Goal: Find contact information: Find contact information

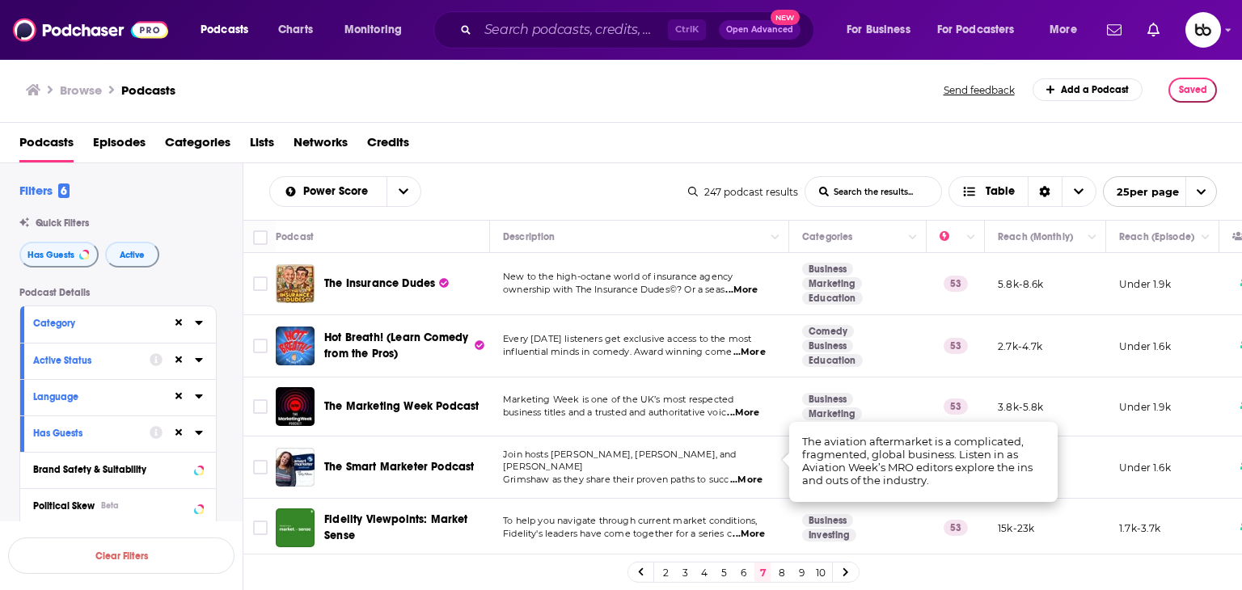
scroll to position [1232, 0]
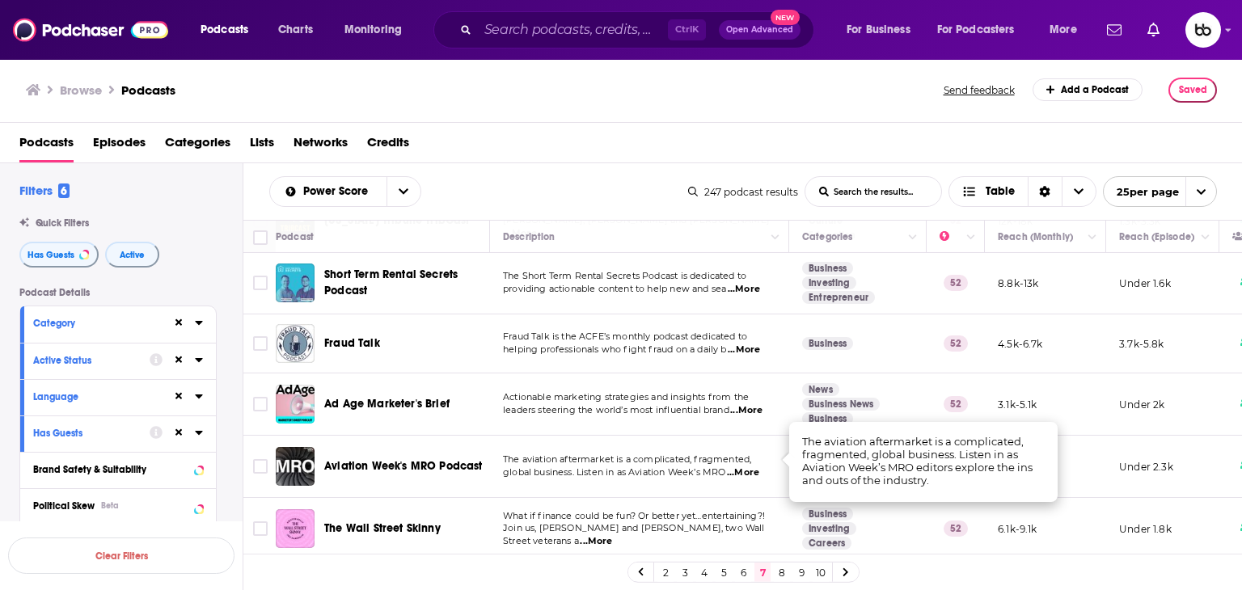
click at [747, 466] on span "...More" at bounding box center [743, 472] width 32 height 13
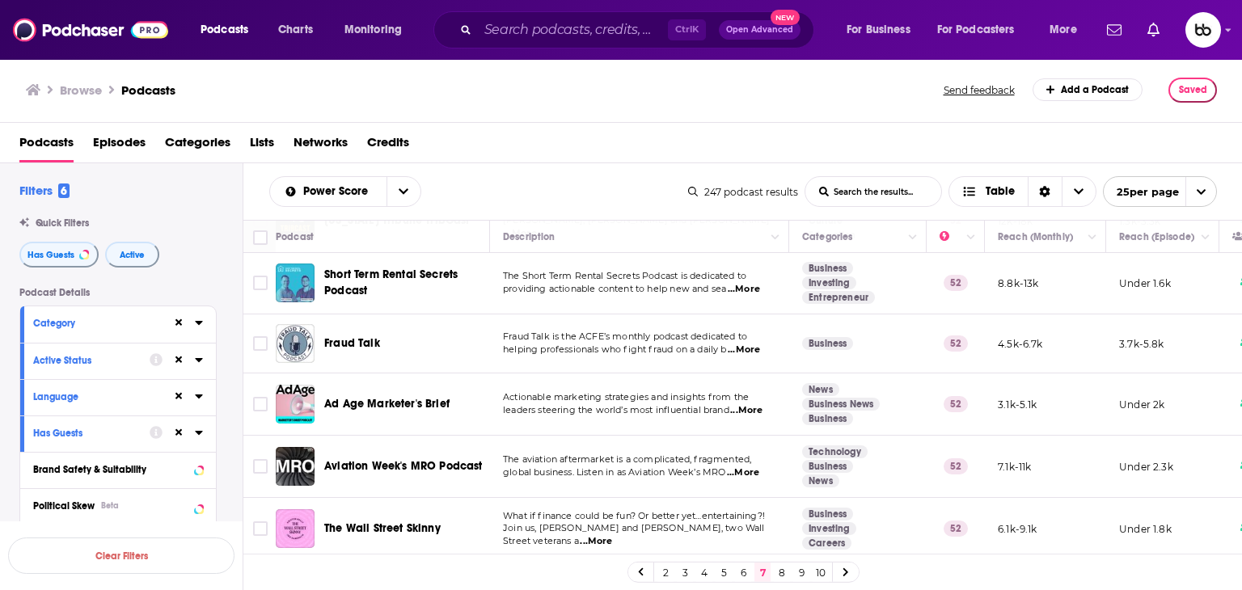
click at [747, 466] on span "...More" at bounding box center [743, 472] width 32 height 13
click at [612, 535] on span "...More" at bounding box center [596, 541] width 32 height 13
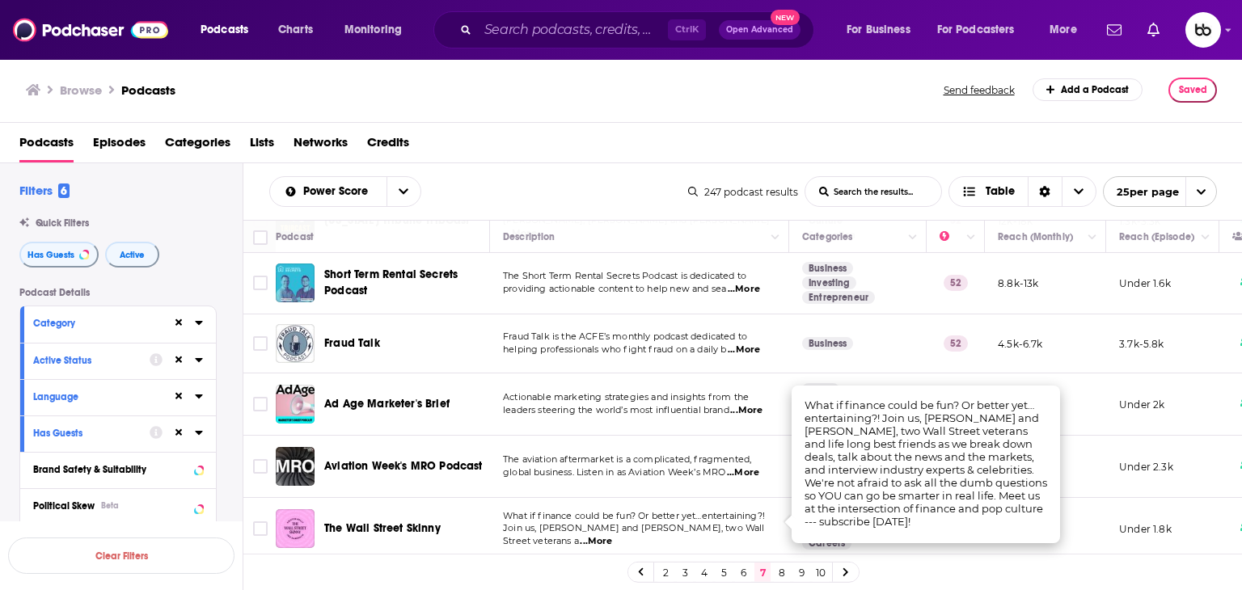
click at [746, 466] on span "...More" at bounding box center [743, 472] width 32 height 13
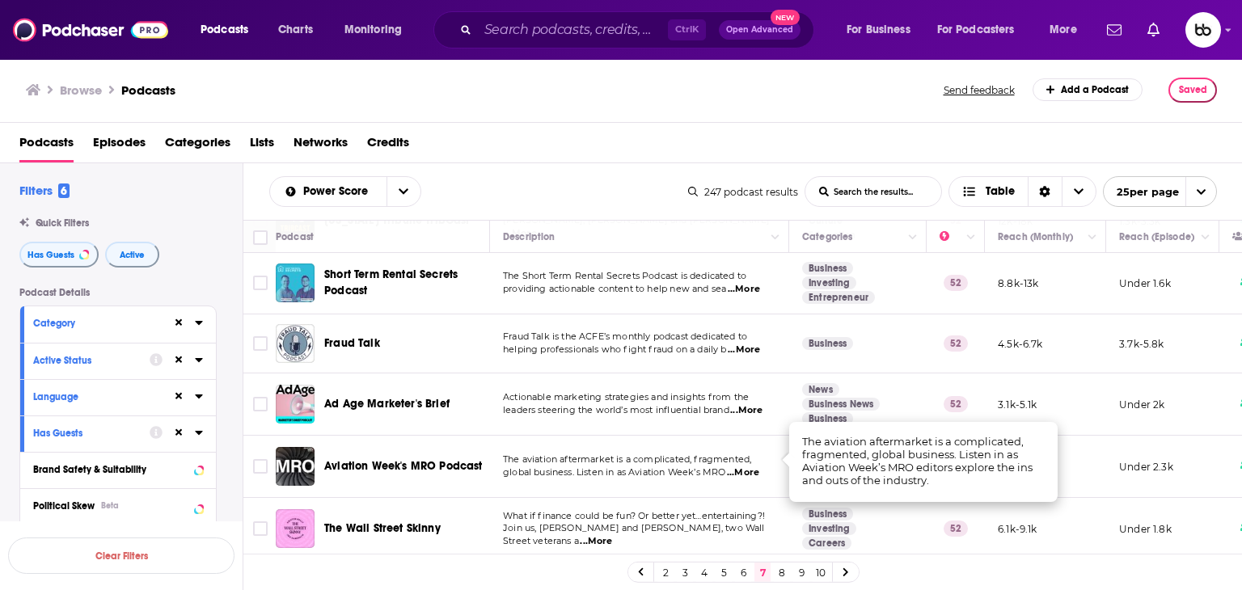
click at [759, 466] on span "...More" at bounding box center [743, 472] width 32 height 13
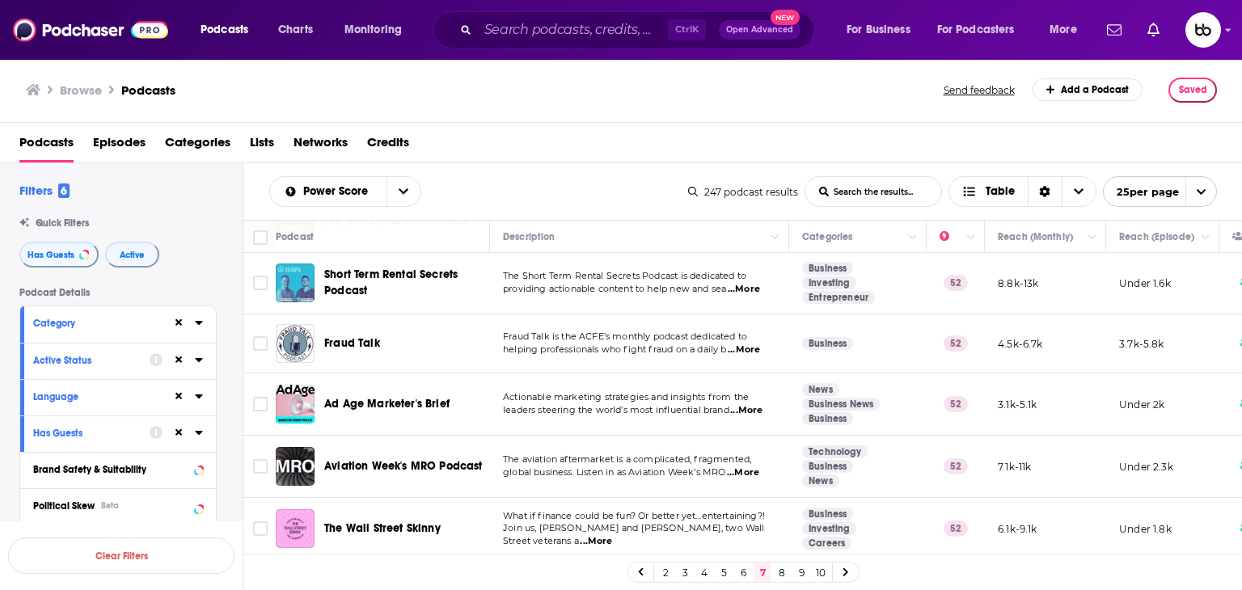
click at [755, 466] on span "...More" at bounding box center [743, 472] width 32 height 13
click at [612, 535] on span "...More" at bounding box center [596, 541] width 32 height 13
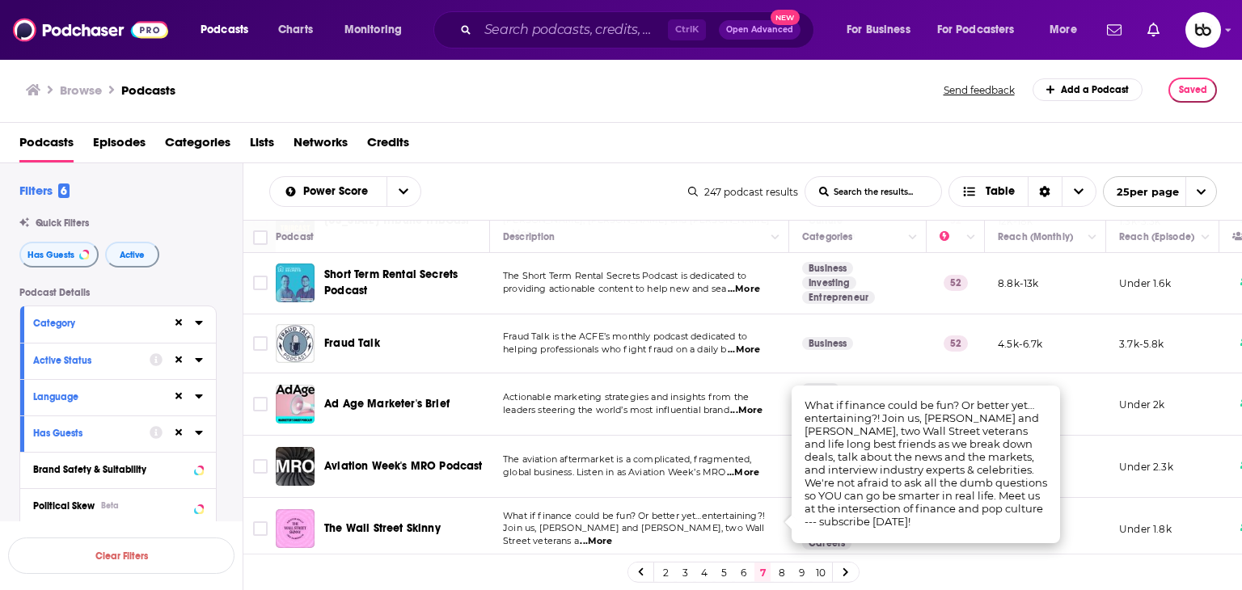
click at [612, 535] on span "...More" at bounding box center [596, 541] width 32 height 13
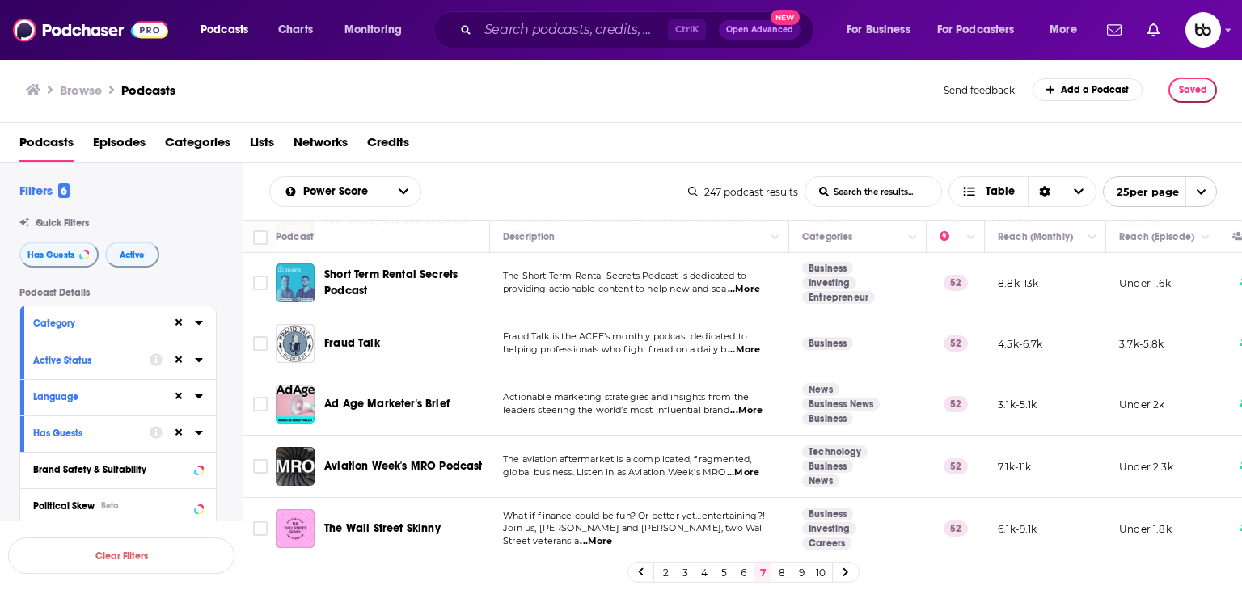
click at [759, 466] on span "...More" at bounding box center [743, 472] width 32 height 13
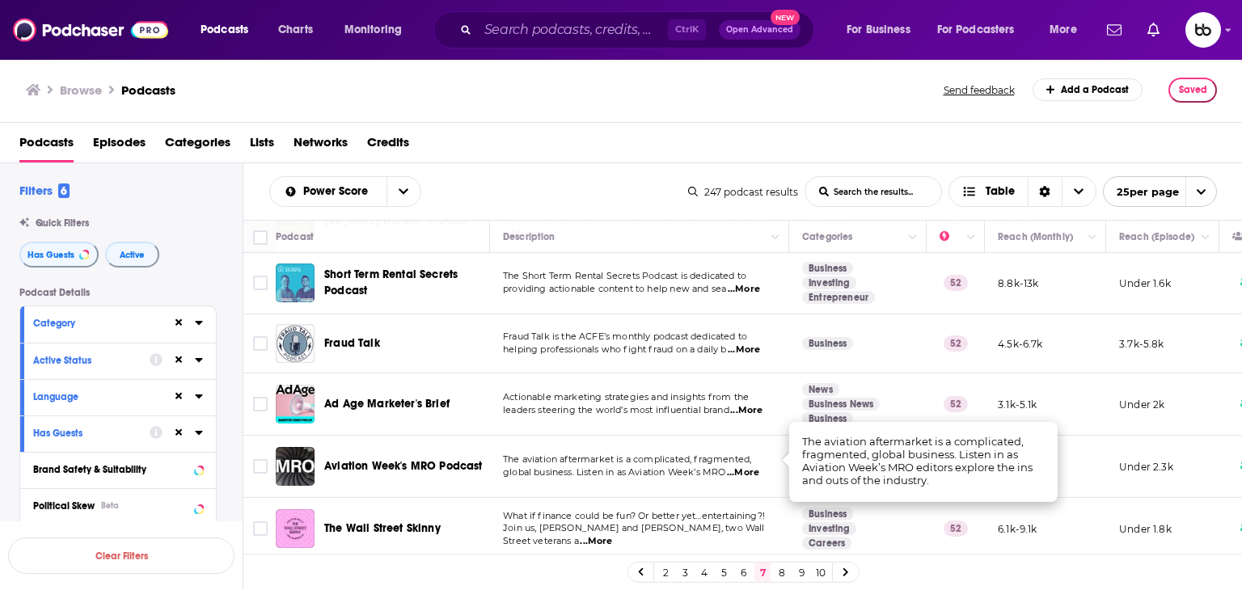
click at [612, 535] on span "...More" at bounding box center [596, 541] width 32 height 13
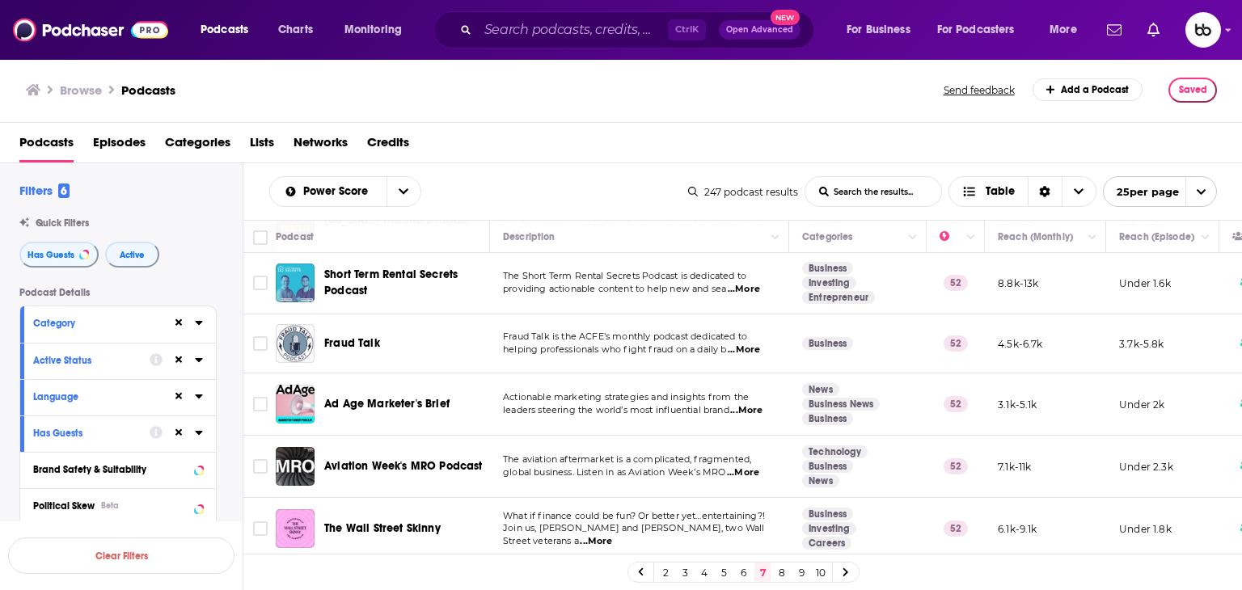
click at [783, 569] on link "8" at bounding box center [782, 572] width 16 height 19
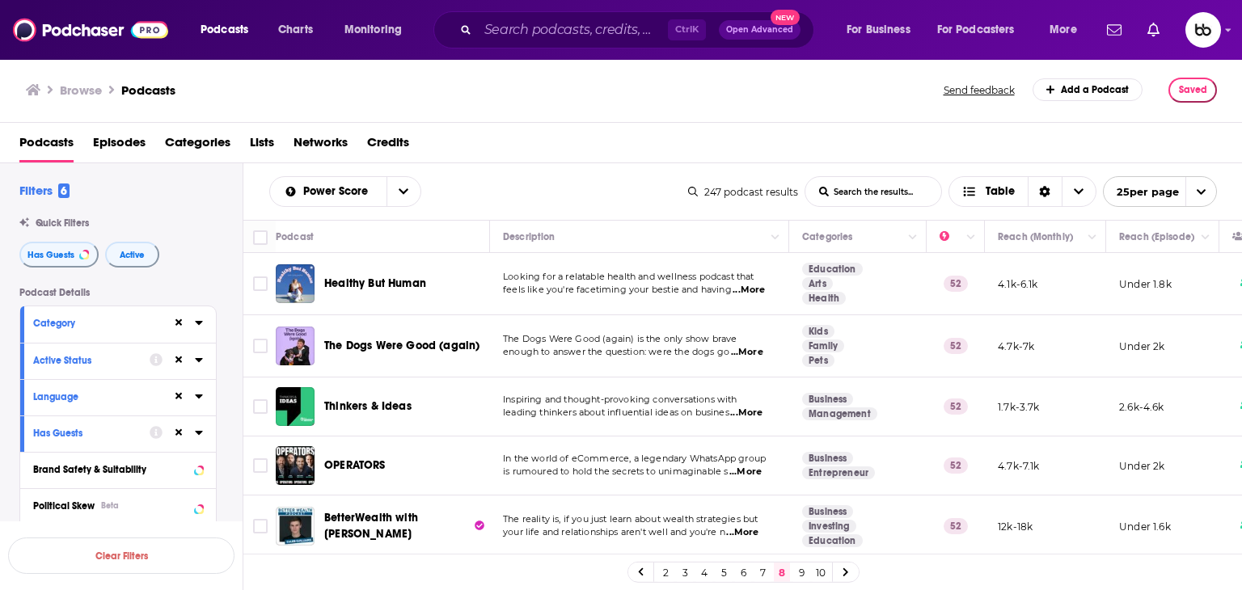
click at [761, 292] on span "...More" at bounding box center [748, 290] width 32 height 13
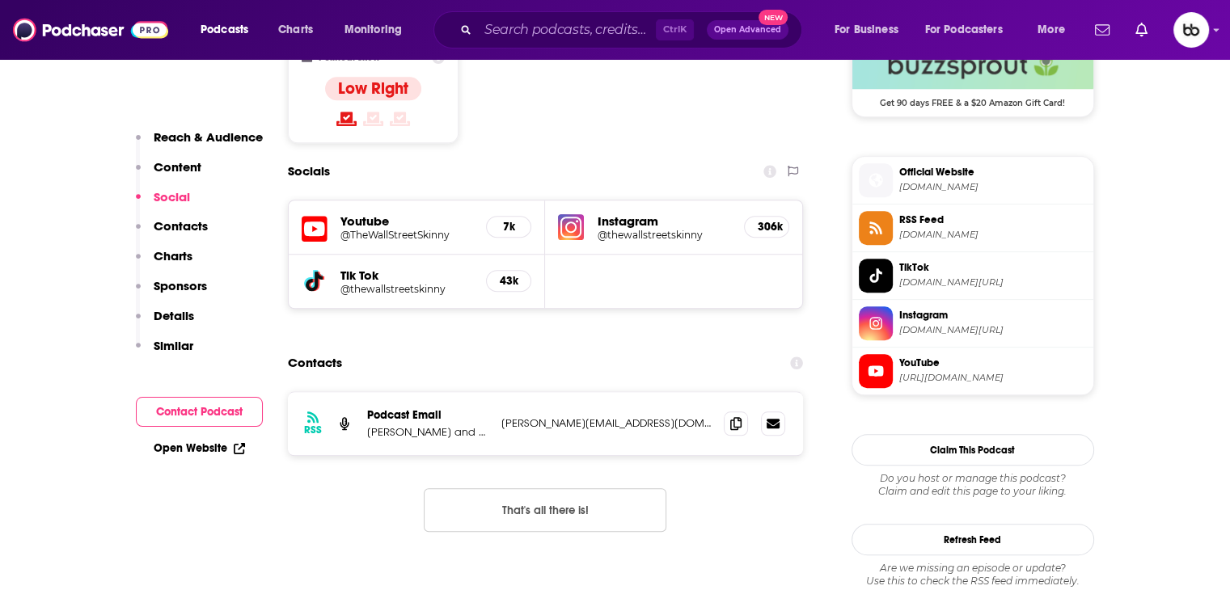
scroll to position [1374, 0]
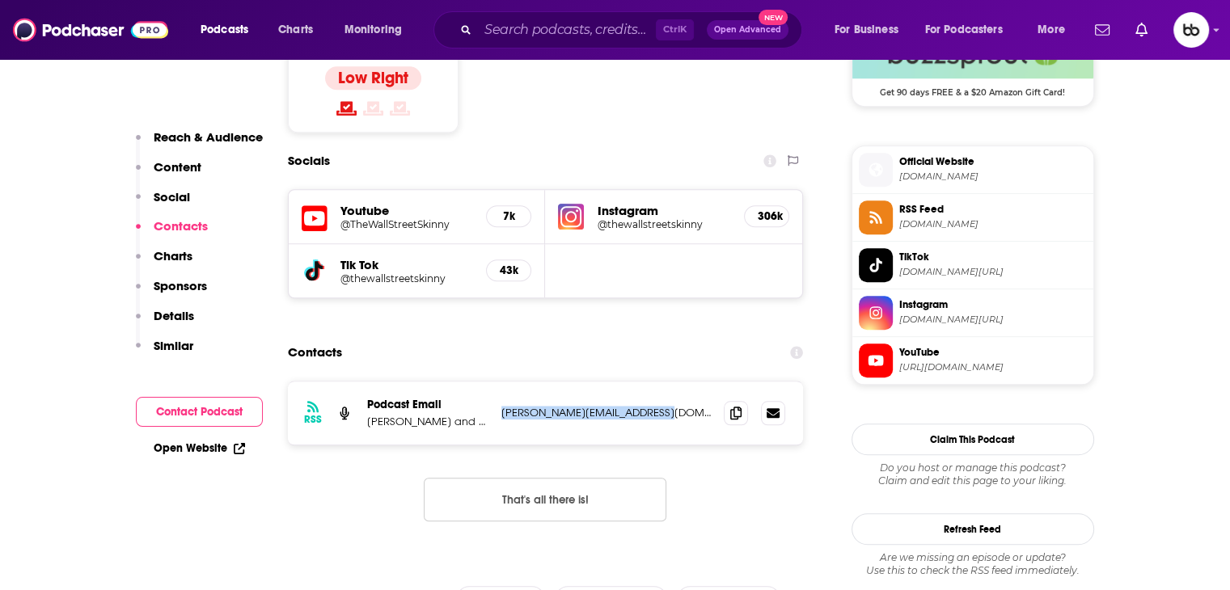
drag, startPoint x: 665, startPoint y: 318, endPoint x: 499, endPoint y: 323, distance: 166.6
click at [499, 382] on div "RSS Podcast Email [PERSON_NAME] and [PERSON_NAME] [PERSON_NAME][EMAIL_ADDRESS][…" at bounding box center [546, 413] width 516 height 63
copy p "[PERSON_NAME][EMAIL_ADDRESS][DOMAIN_NAME]"
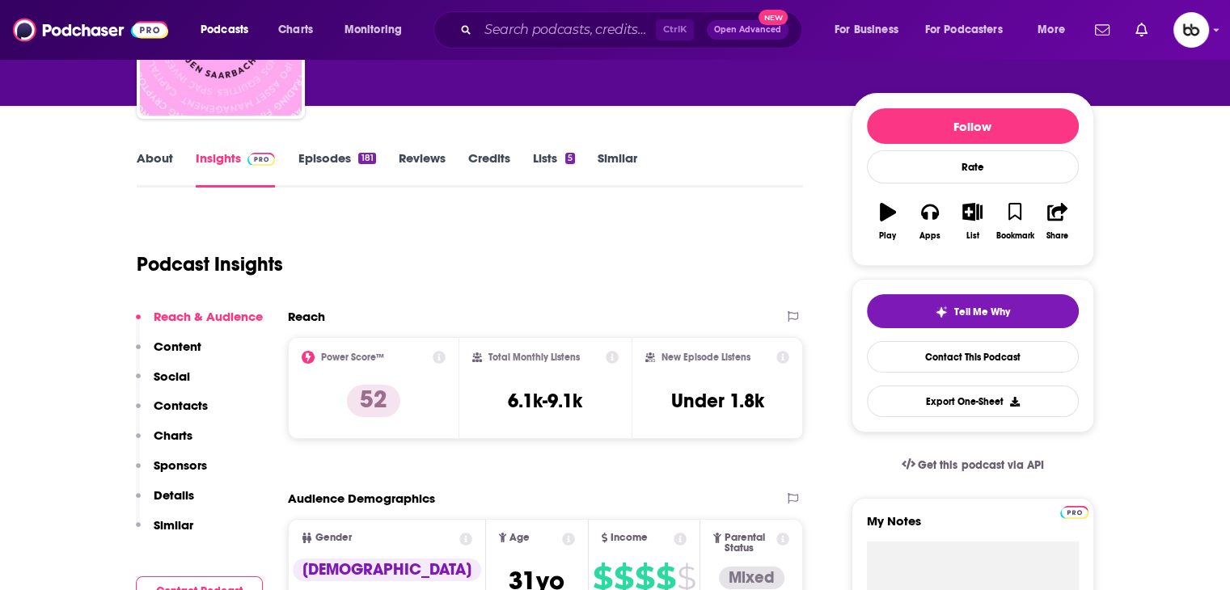
scroll to position [81, 0]
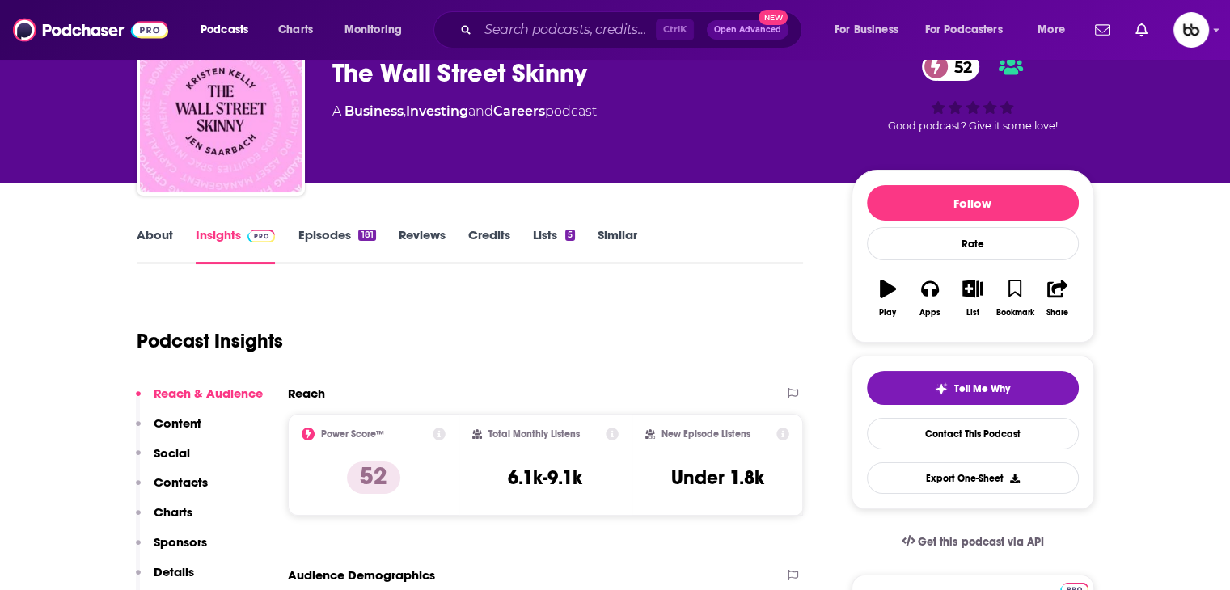
click at [150, 243] on link "About" at bounding box center [155, 245] width 36 height 37
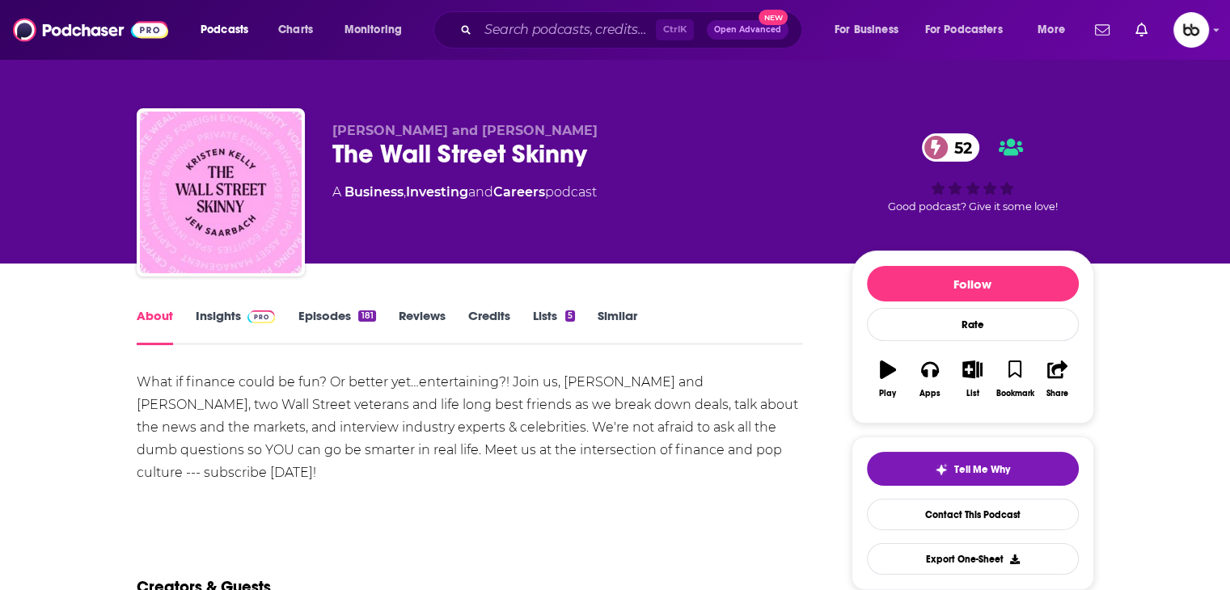
click at [310, 314] on link "Episodes 181" at bounding box center [336, 326] width 78 height 37
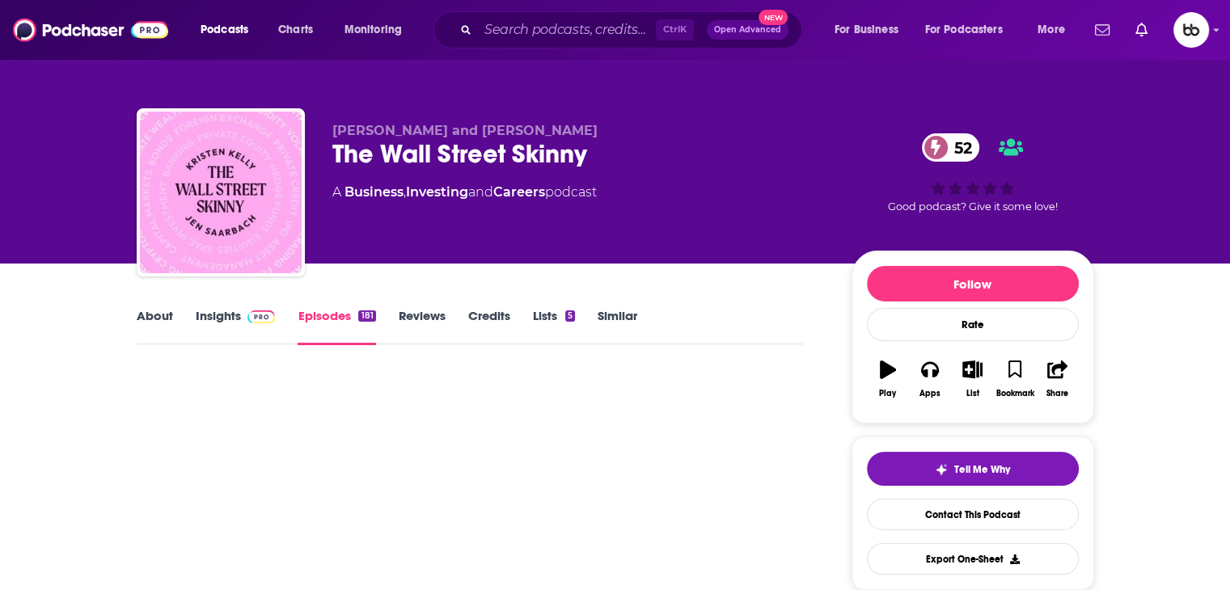
click at [231, 319] on link "Insights" at bounding box center [236, 326] width 80 height 37
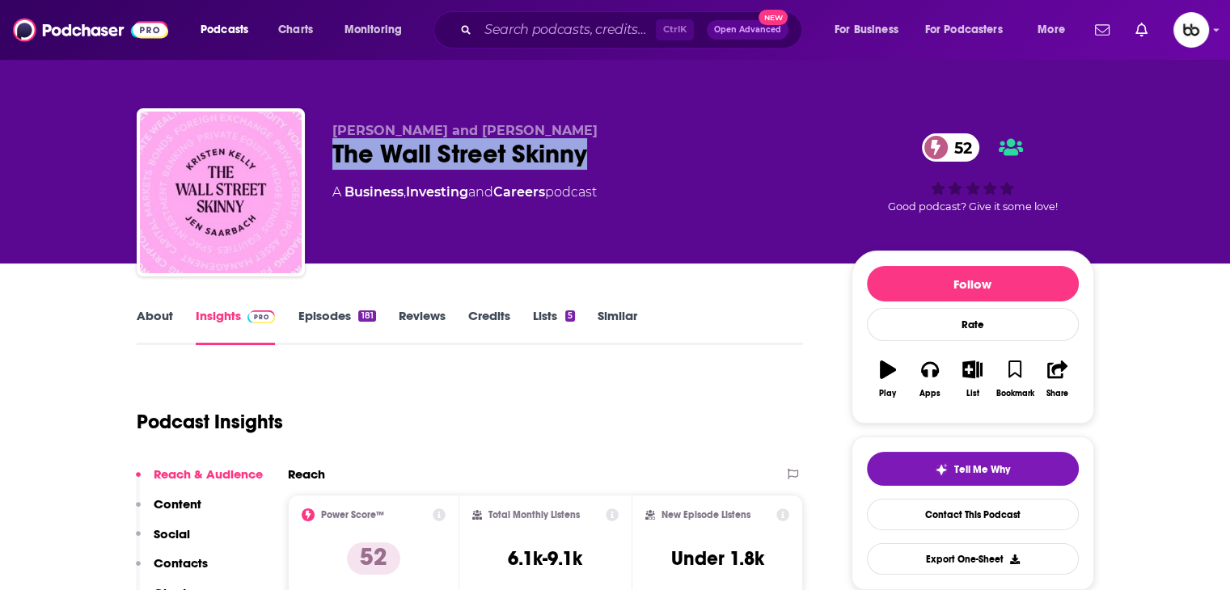
drag, startPoint x: 606, startPoint y: 150, endPoint x: 317, endPoint y: 155, distance: 289.5
click at [317, 155] on div "[PERSON_NAME] and [PERSON_NAME] The Wall Street Skinny 52 A Business , Investin…" at bounding box center [615, 195] width 957 height 175
copy h2 "The Wall Street Skinny"
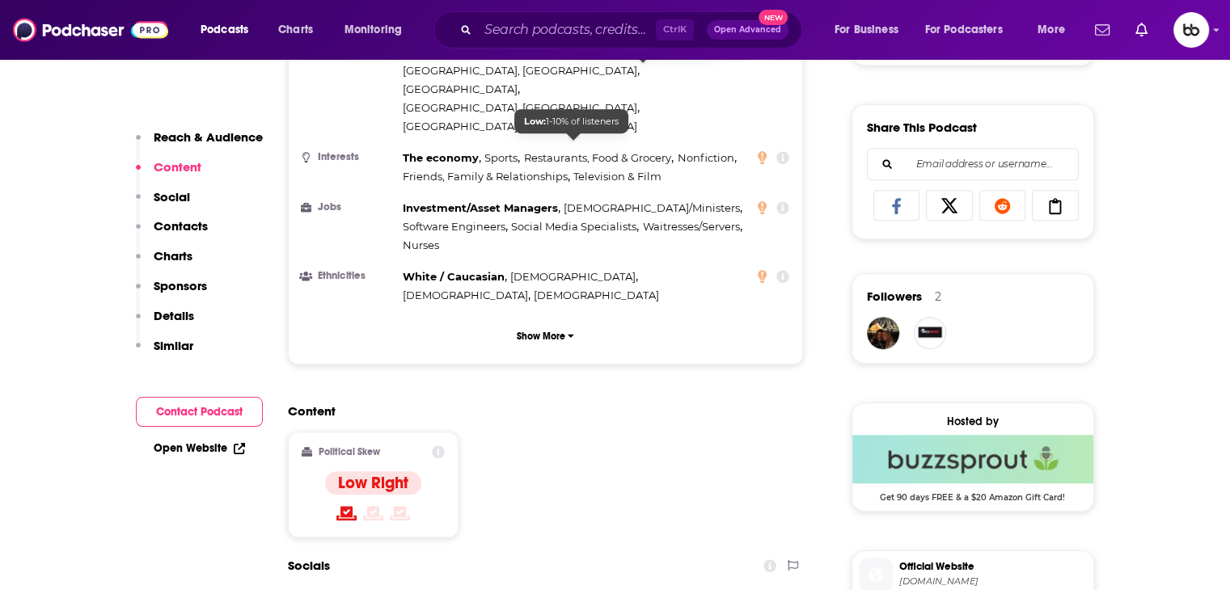
scroll to position [970, 0]
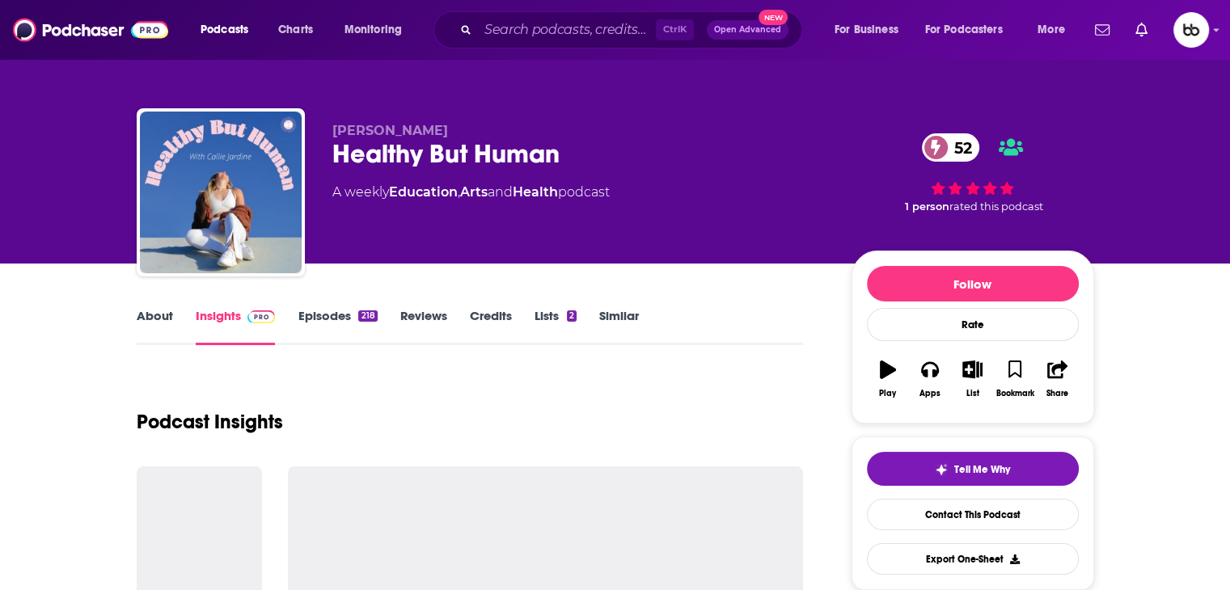
click at [587, 156] on div "Healthy But Human 52" at bounding box center [578, 154] width 493 height 32
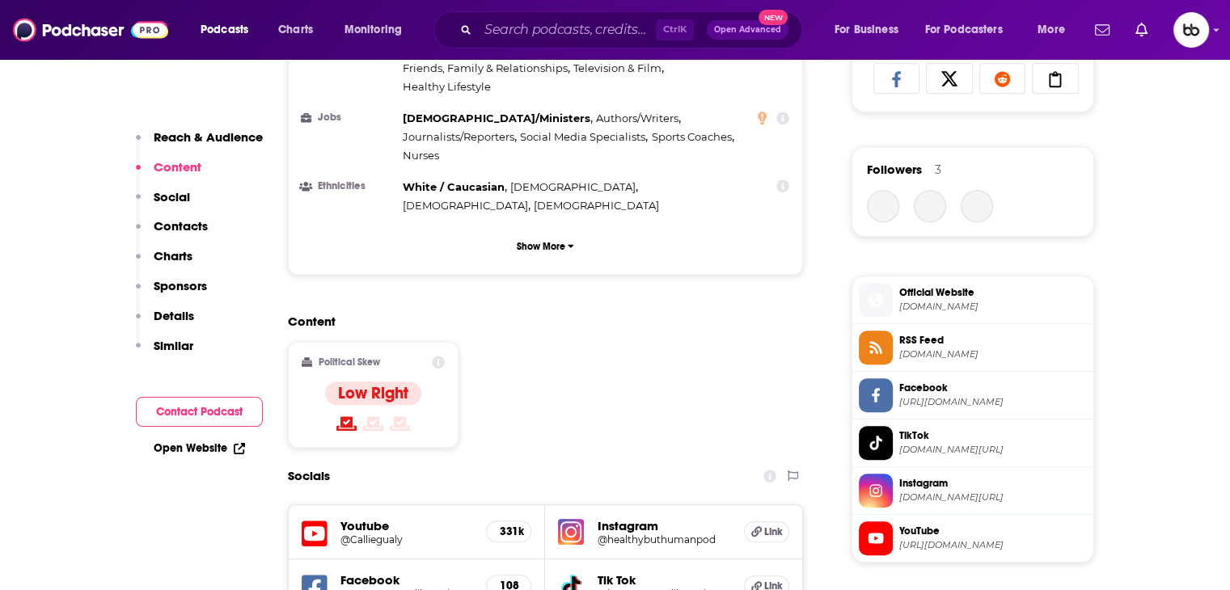
scroll to position [1293, 0]
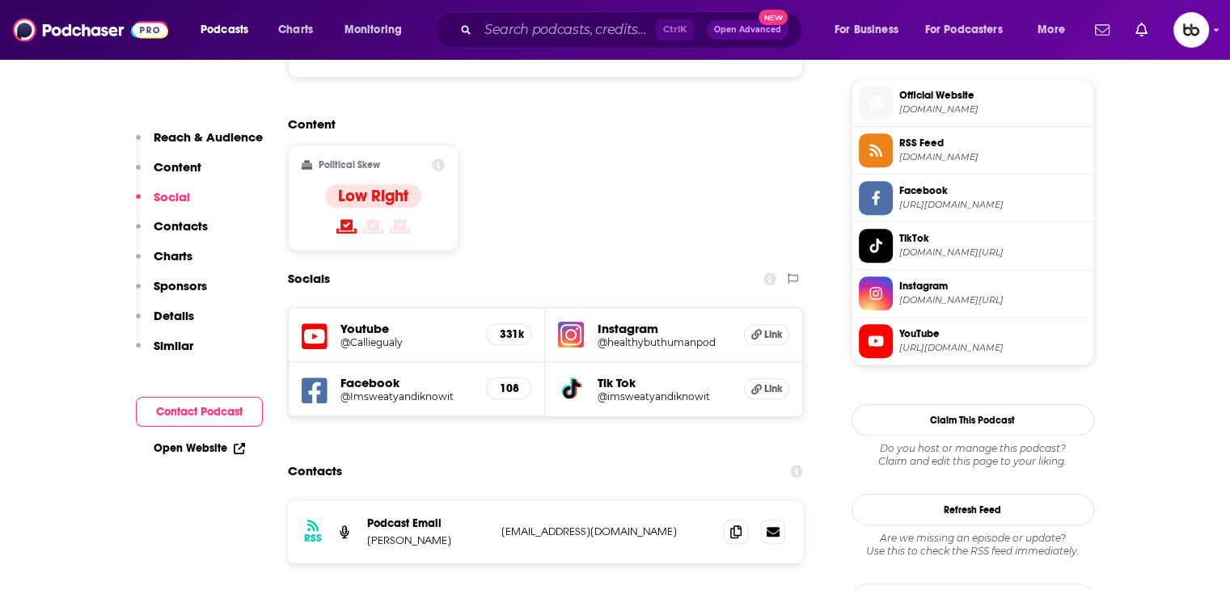
drag, startPoint x: 585, startPoint y: 415, endPoint x: 478, endPoint y: 415, distance: 107.5
click at [0, 0] on div "Podcast Email Callie Jardine-Gualy info@sweatystudio.com info@sweatystudio.com" at bounding box center [0, 0] width 0 height 0
copy div "info@sweatystudio.com"
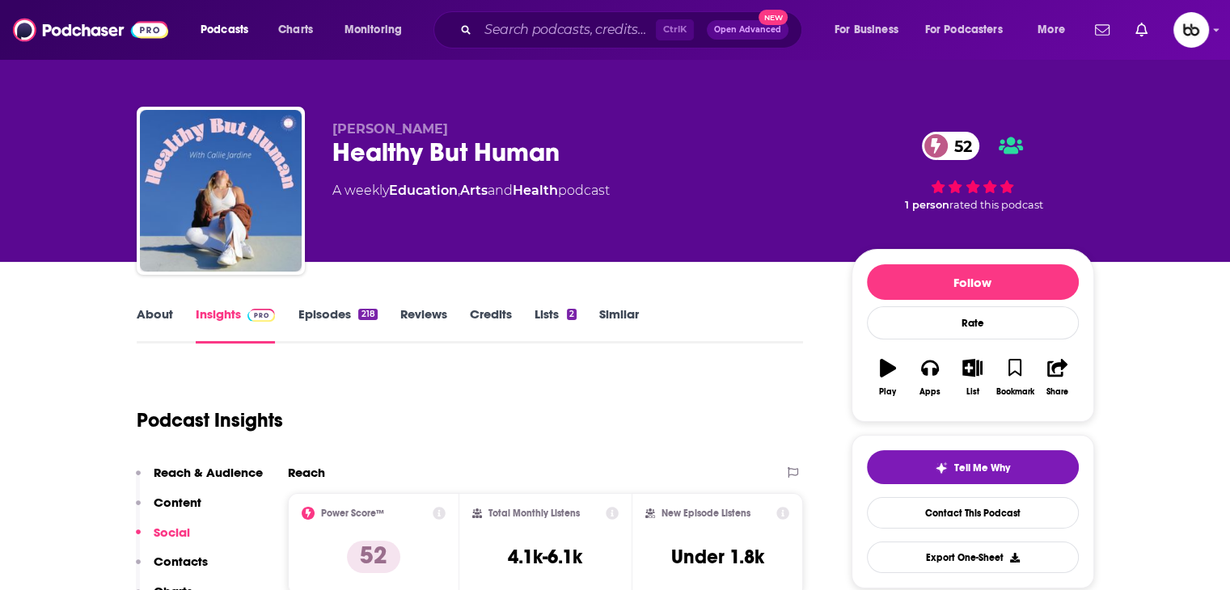
scroll to position [0, 0]
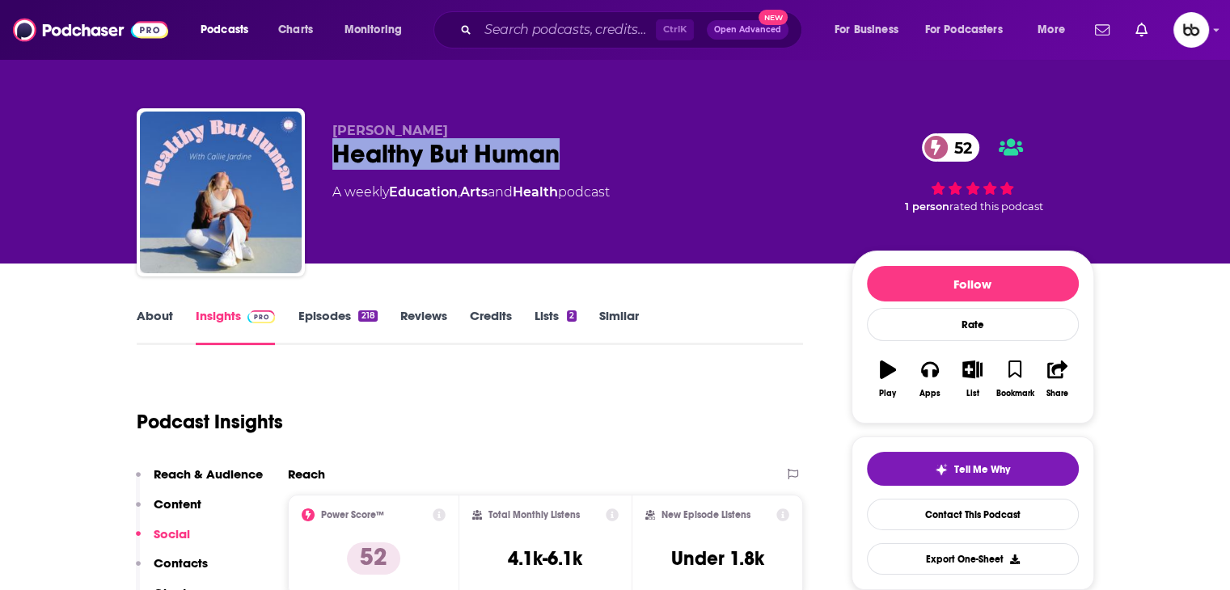
drag, startPoint x: 576, startPoint y: 162, endPoint x: 335, endPoint y: 164, distance: 240.9
click at [335, 164] on div "Healthy But Human 52" at bounding box center [578, 154] width 493 height 32
copy h2 "Healthy But Human"
